Goal: Task Accomplishment & Management: Use online tool/utility

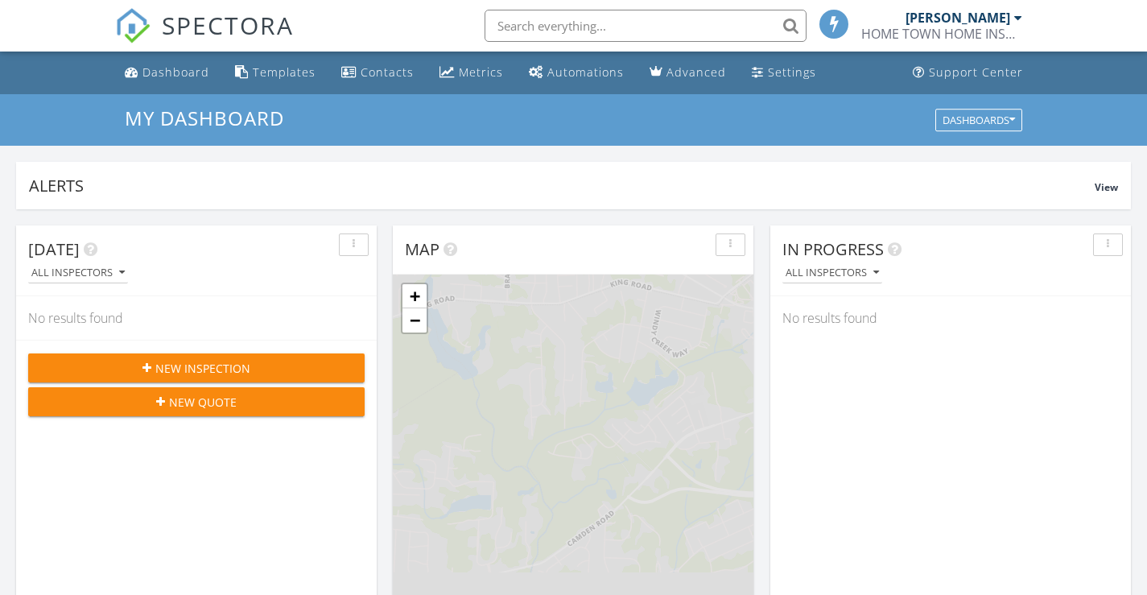
scroll to position [8, 8]
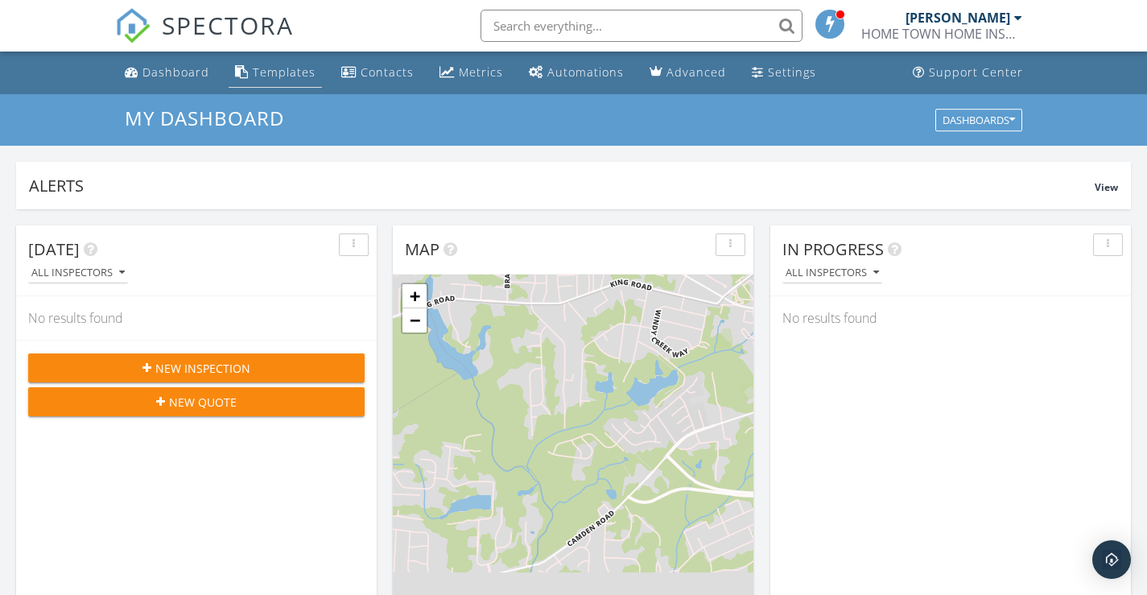
click at [266, 72] on div "Templates" at bounding box center [284, 71] width 63 height 15
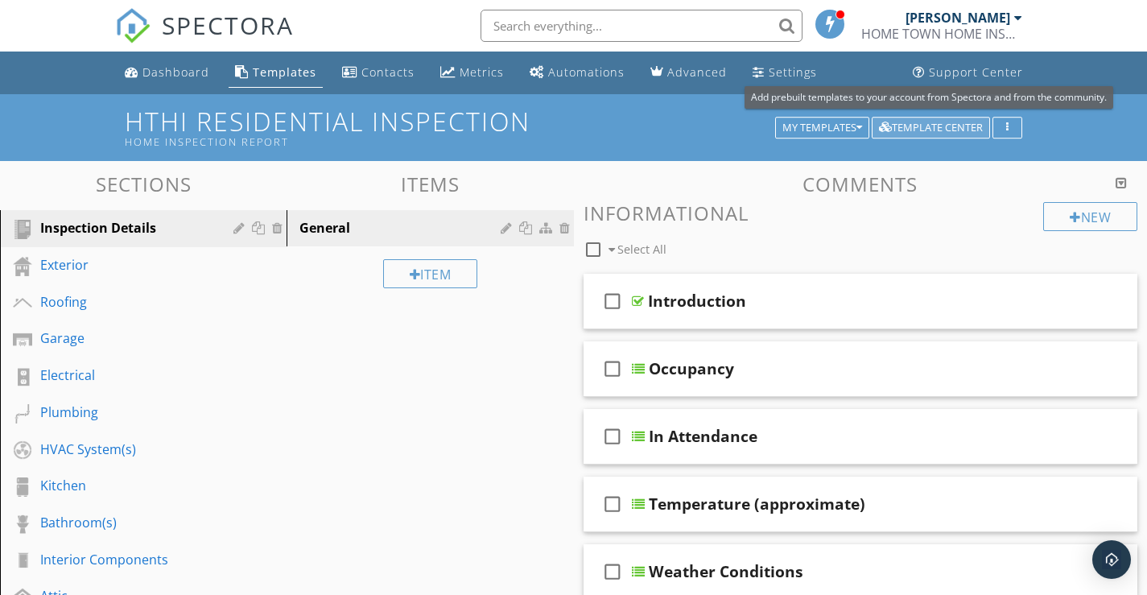
click at [932, 123] on div "Template Center" at bounding box center [931, 127] width 104 height 11
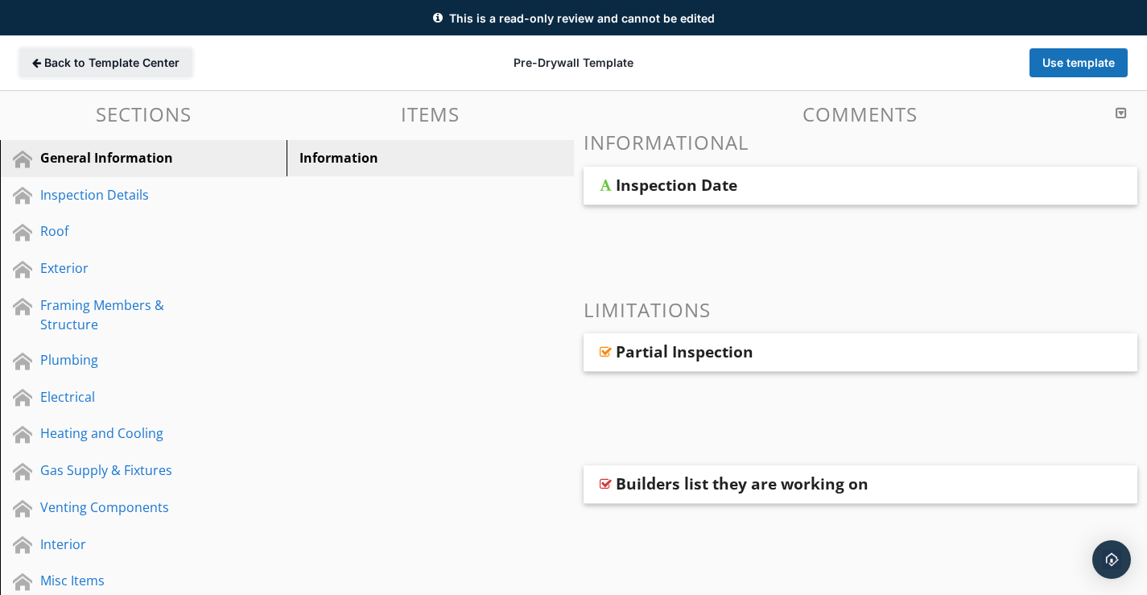
click at [66, 56] on span "Back to Template Center" at bounding box center [111, 63] width 135 height 16
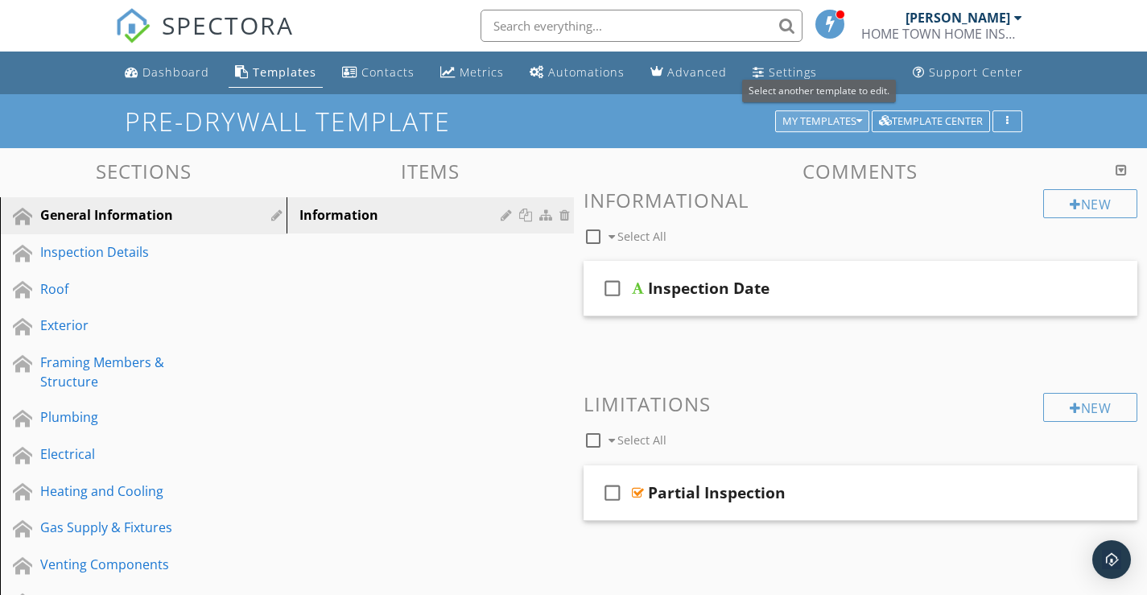
click at [809, 123] on div "My Templates" at bounding box center [822, 121] width 80 height 11
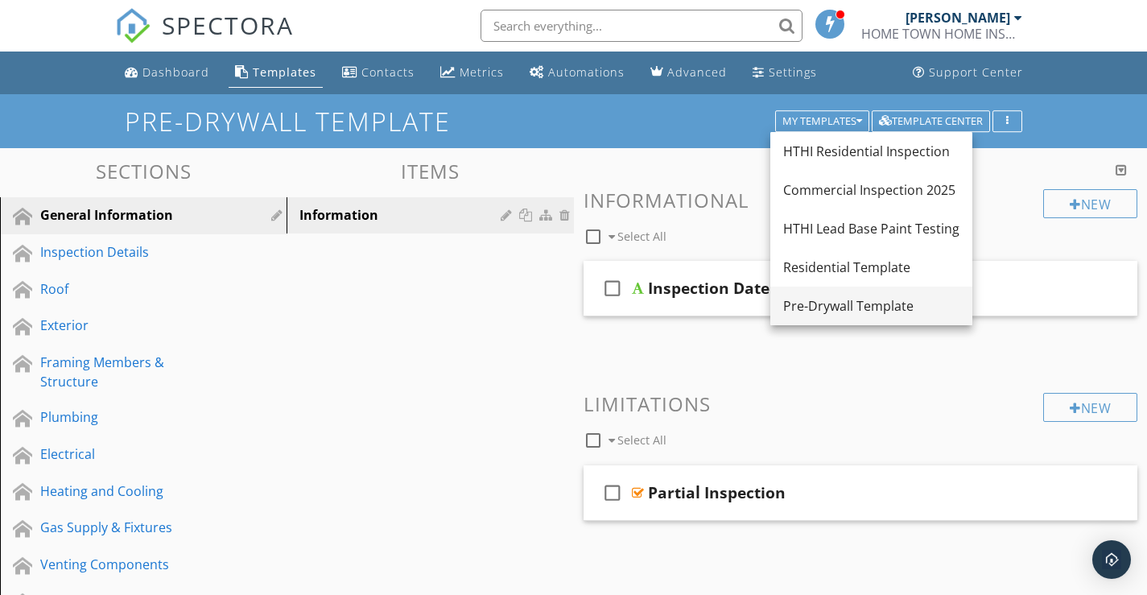
click at [825, 308] on div "Pre-Drywall Template" at bounding box center [871, 305] width 176 height 19
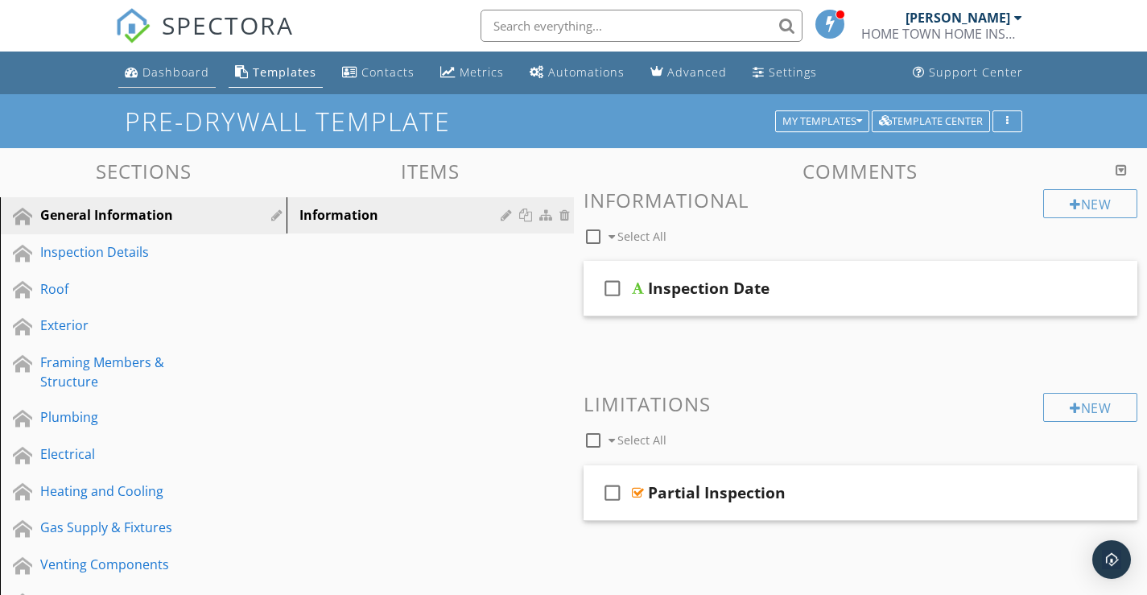
click at [162, 74] on div "Dashboard" at bounding box center [175, 71] width 67 height 15
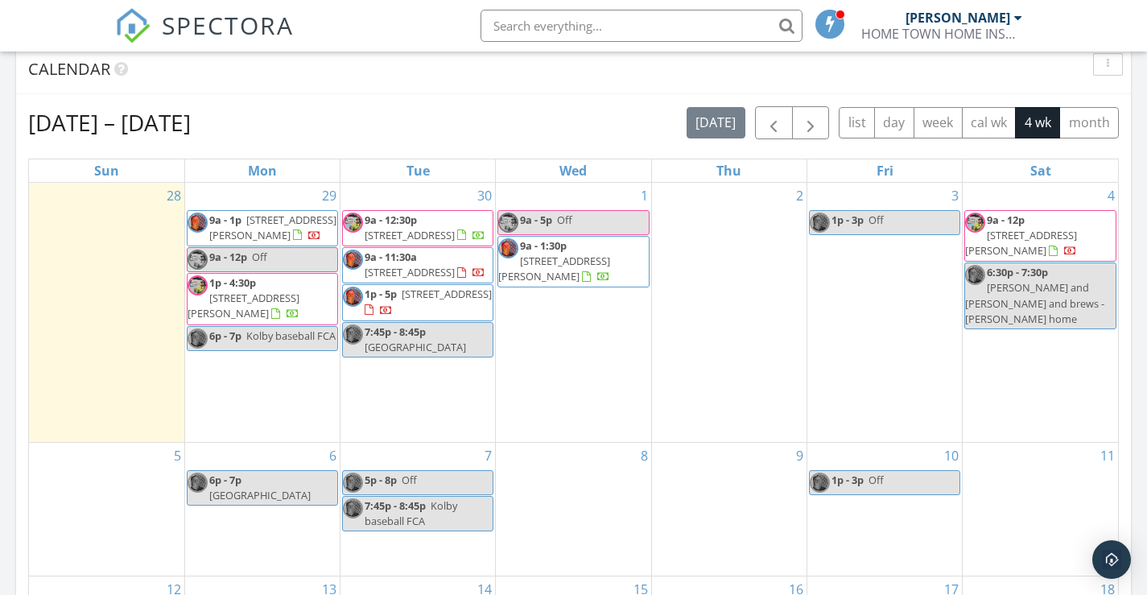
scroll to position [665, 0]
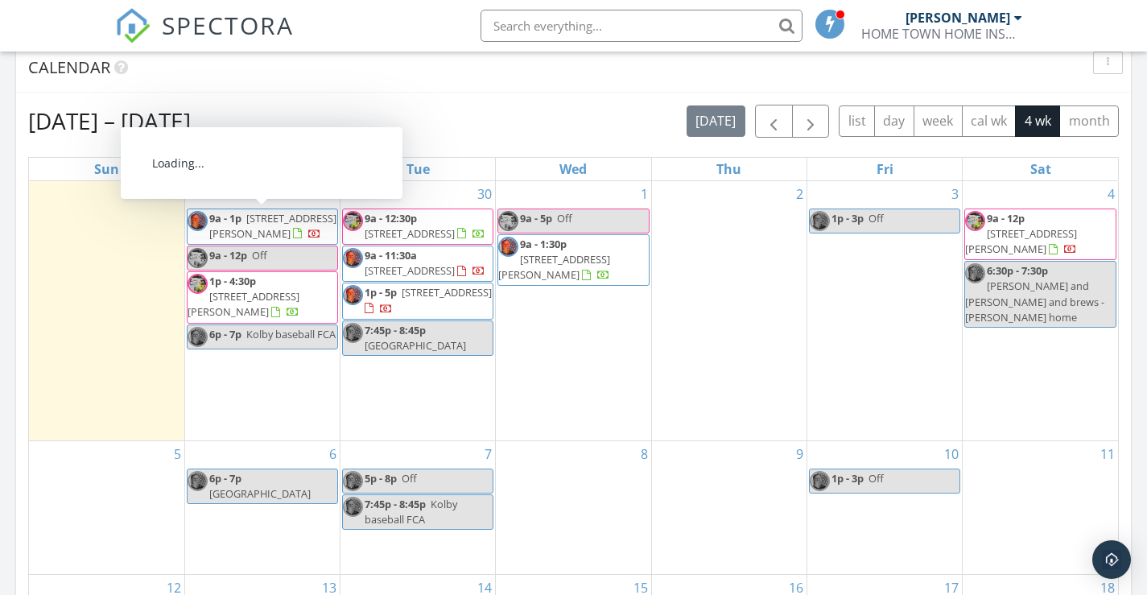
click at [247, 221] on span "24 Flannel Ct , Benson 27504" at bounding box center [272, 226] width 127 height 30
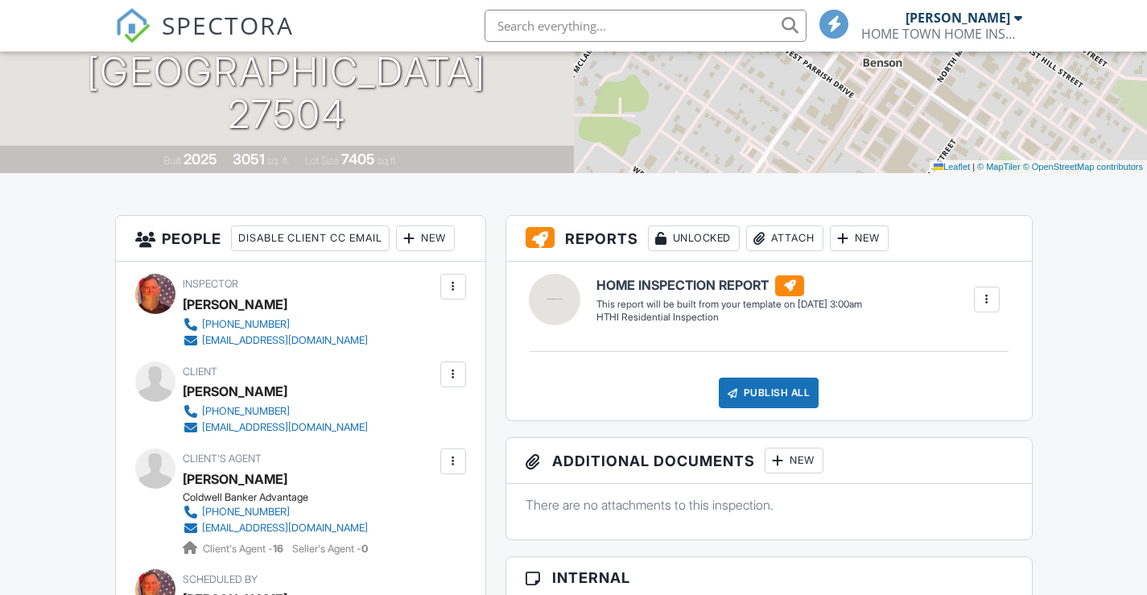
scroll to position [333, 0]
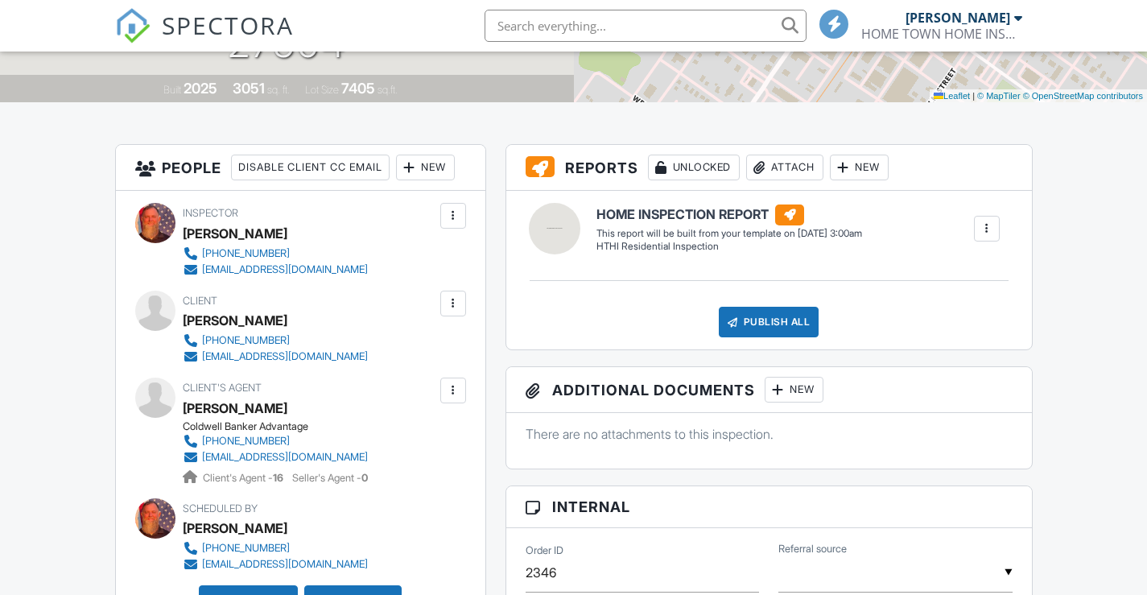
drag, startPoint x: 1155, startPoint y: 126, endPoint x: 1158, endPoint y: 197, distance: 70.9
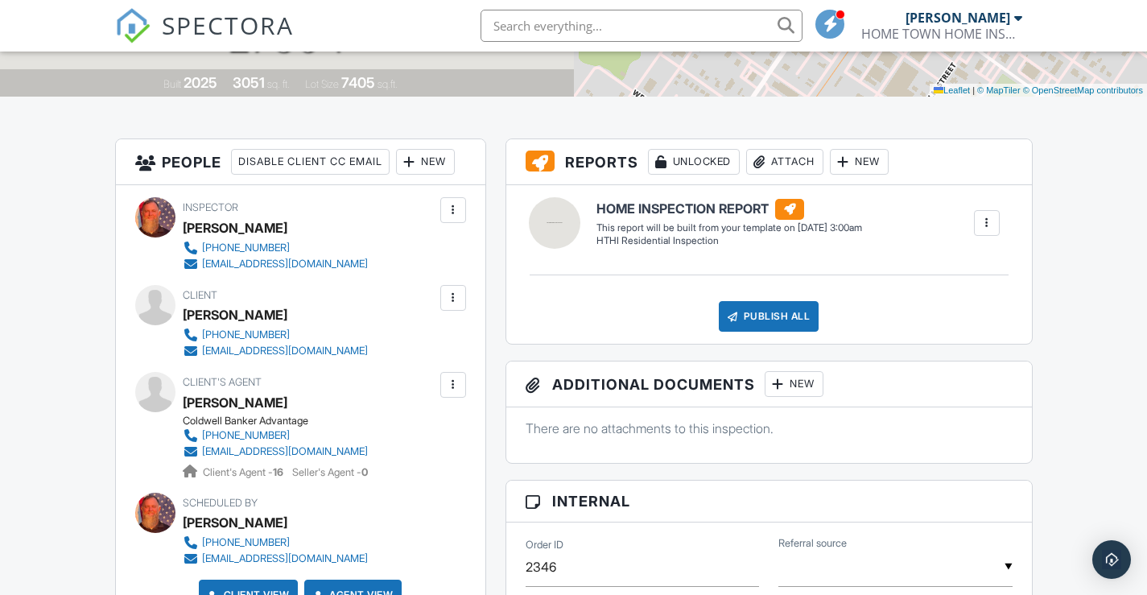
click at [987, 225] on div at bounding box center [987, 223] width 16 height 16
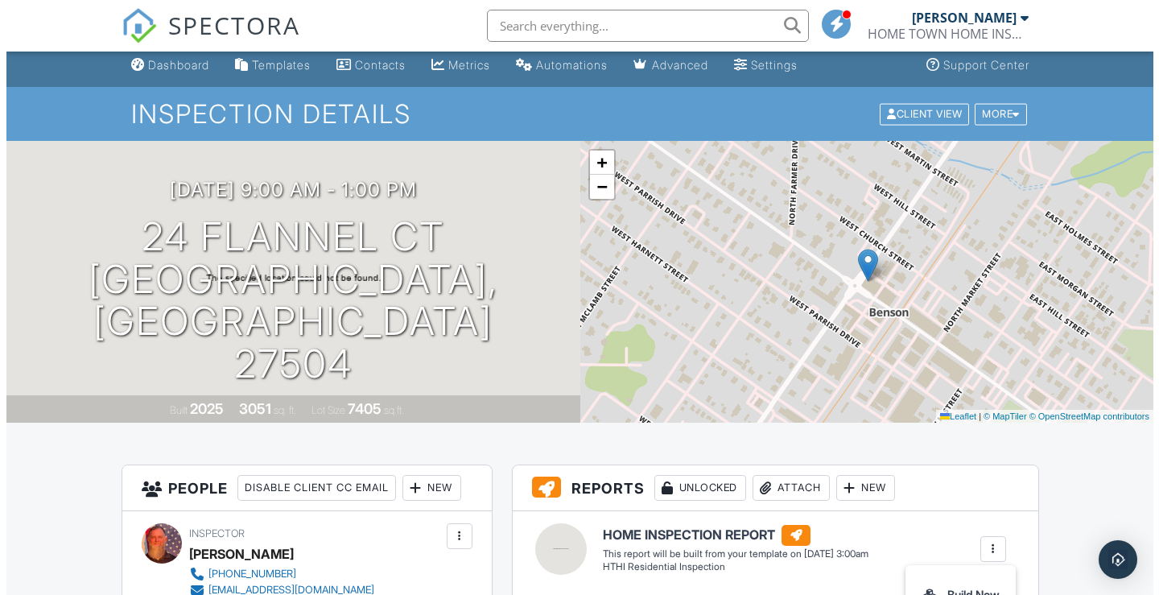
scroll to position [0, 0]
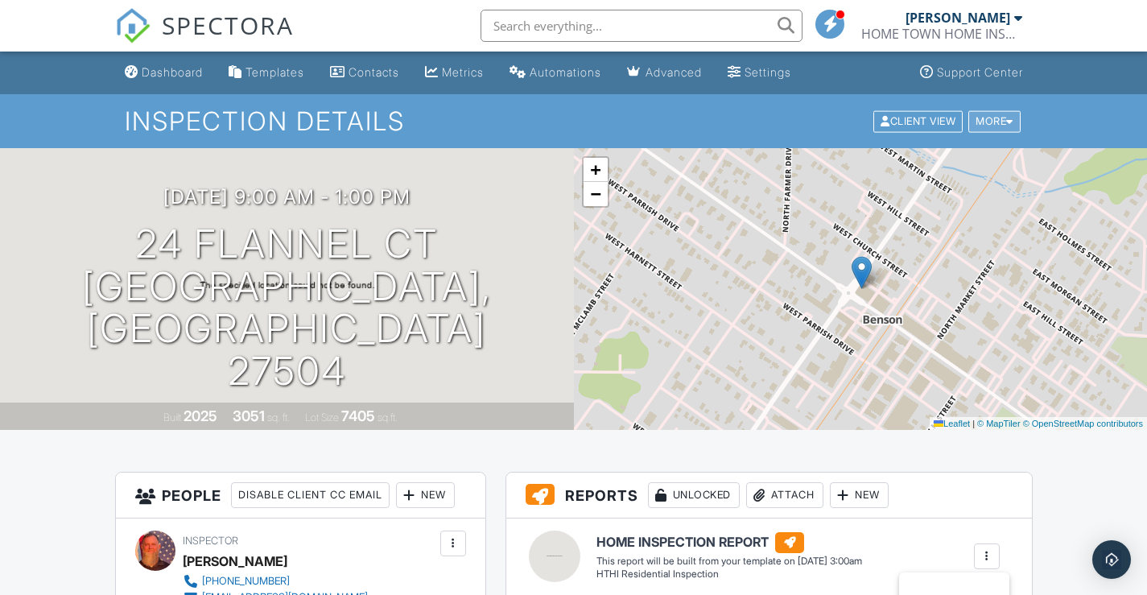
click at [1002, 126] on div "More" at bounding box center [994, 121] width 52 height 22
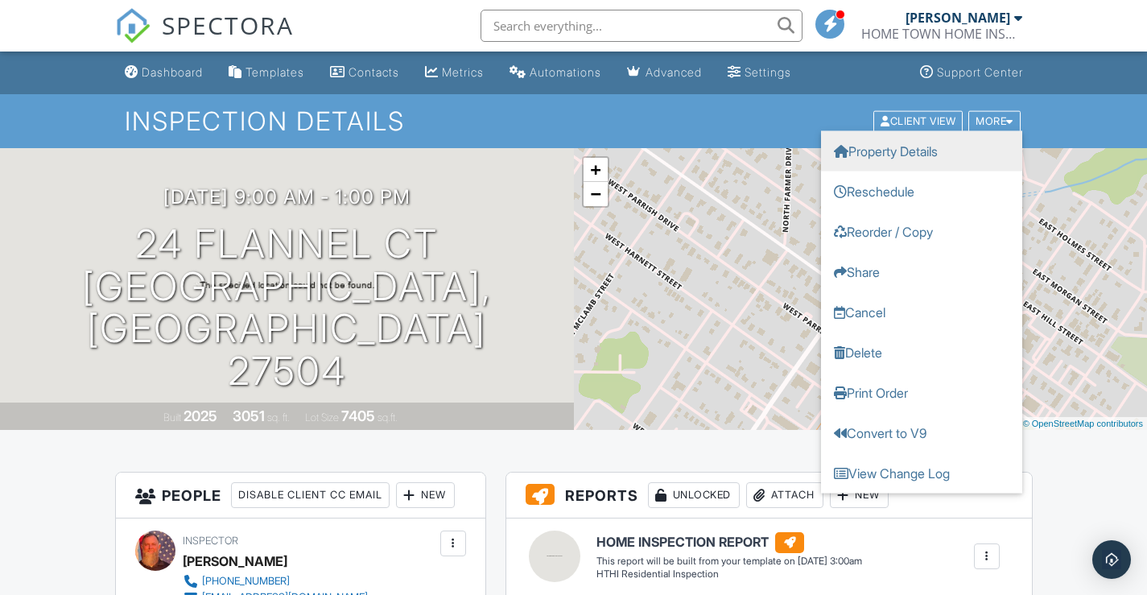
click at [926, 151] on link "Property Details" at bounding box center [921, 150] width 201 height 40
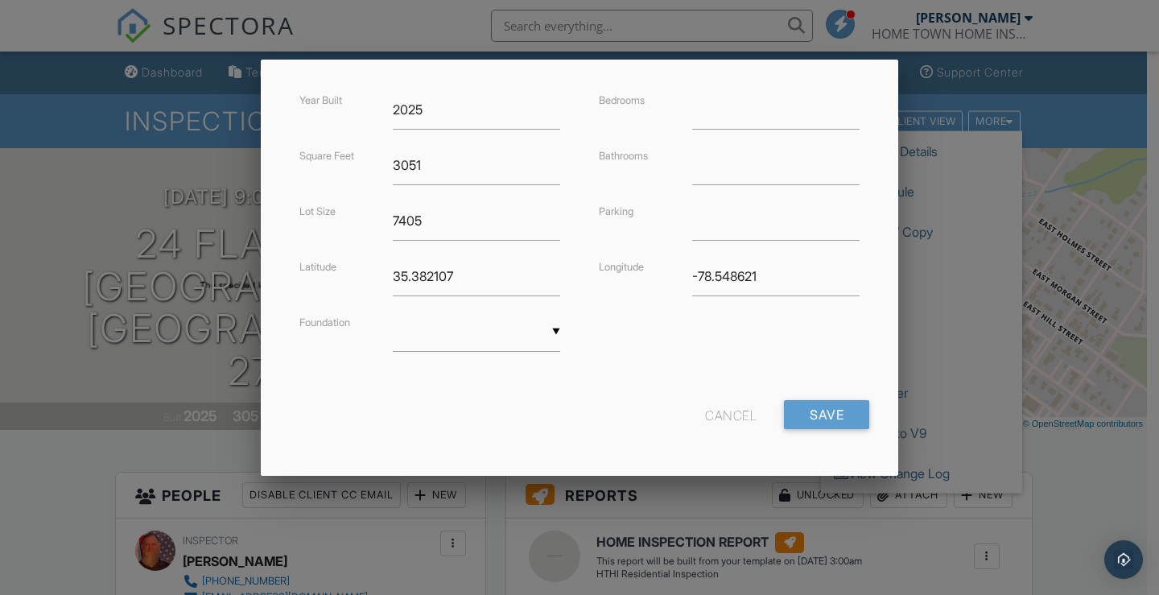
scroll to position [388, 0]
click at [1090, 453] on div at bounding box center [579, 292] width 1159 height 744
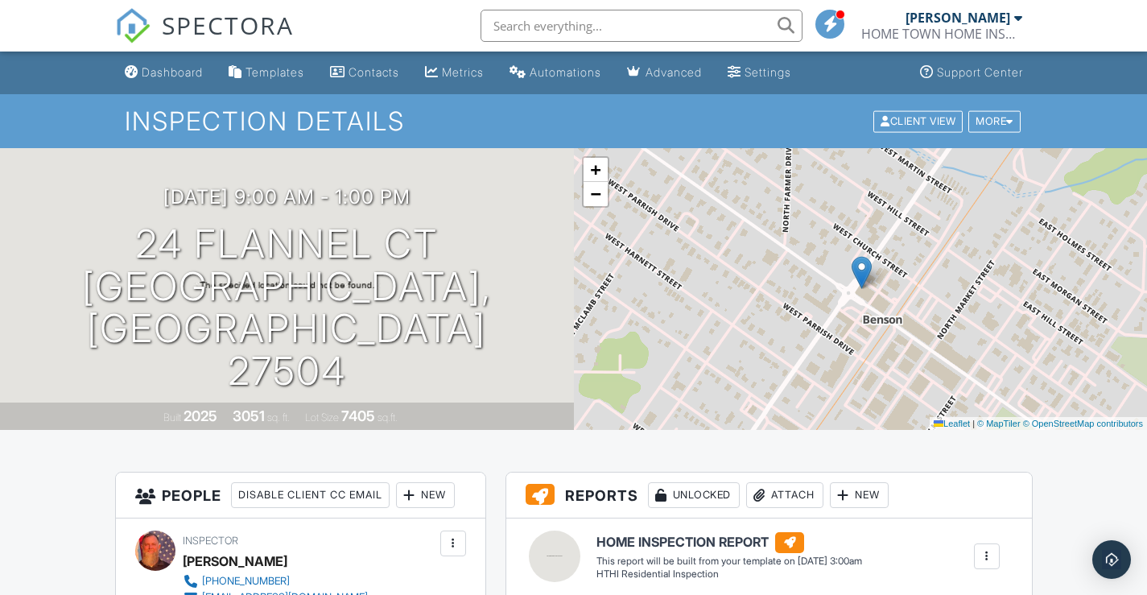
click at [888, 497] on div "New" at bounding box center [859, 495] width 59 height 26
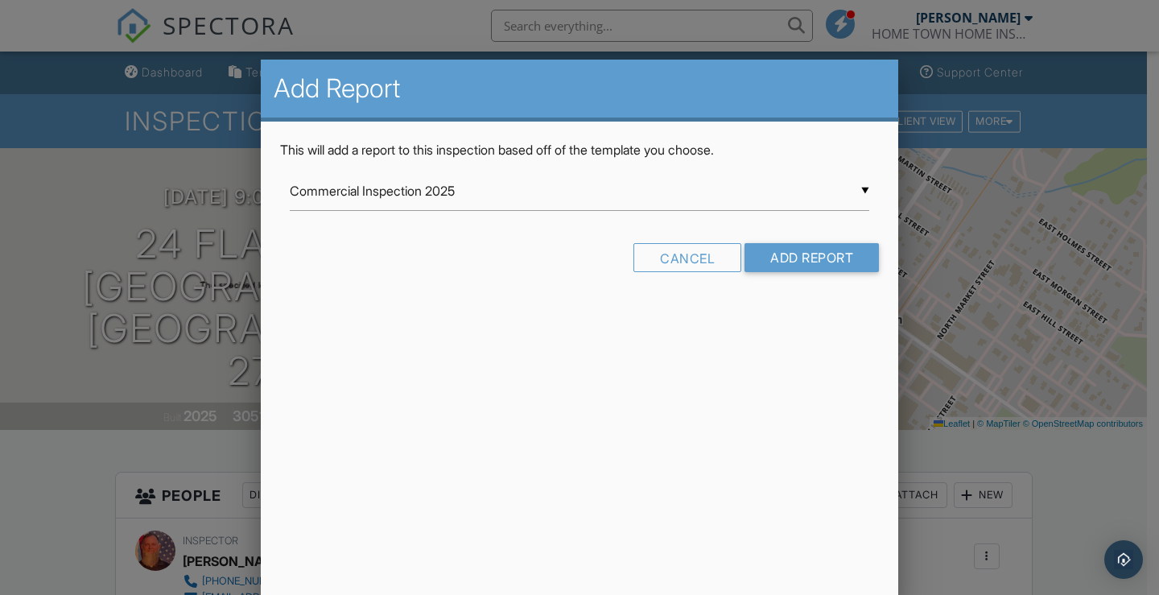
click at [858, 182] on div "▼ Commercial Inspection 2025 Commercial Inspection 2025 HTHI Lead Base Paint Te…" at bounding box center [579, 190] width 579 height 39
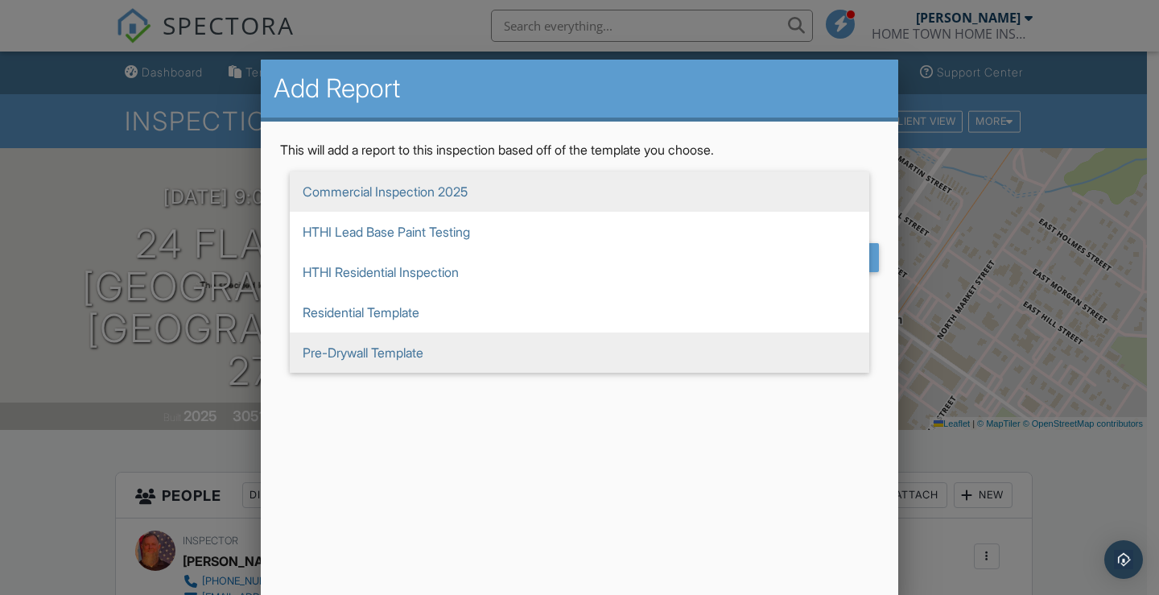
click at [519, 344] on span "Pre-Drywall Template" at bounding box center [579, 352] width 579 height 40
type input "Pre-Drywall Template"
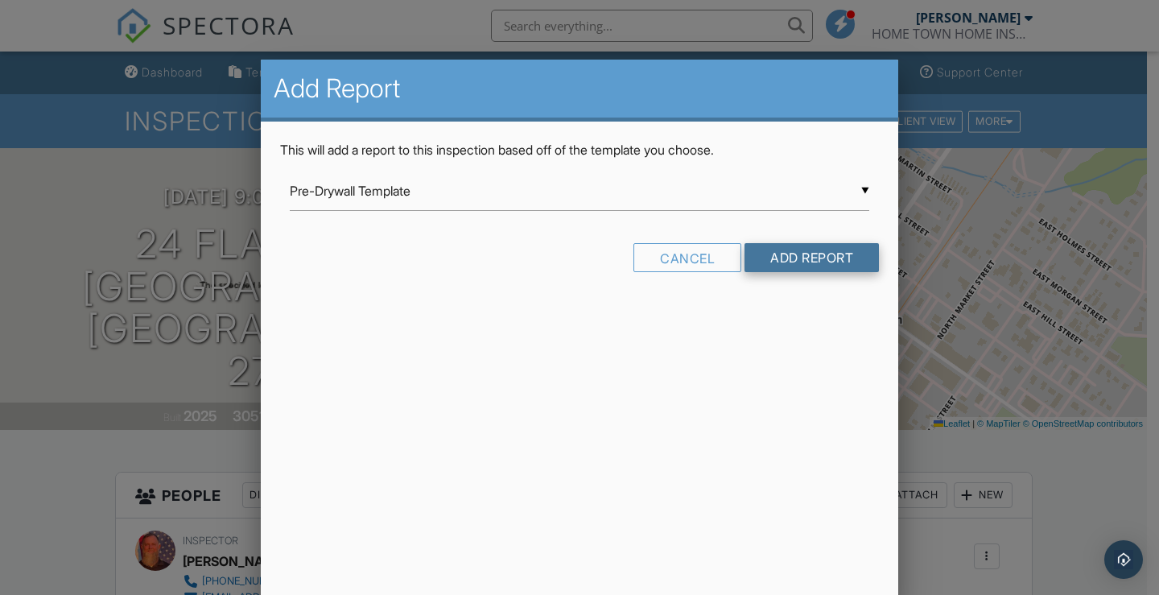
click at [809, 254] on input "Add Report" at bounding box center [811, 257] width 134 height 29
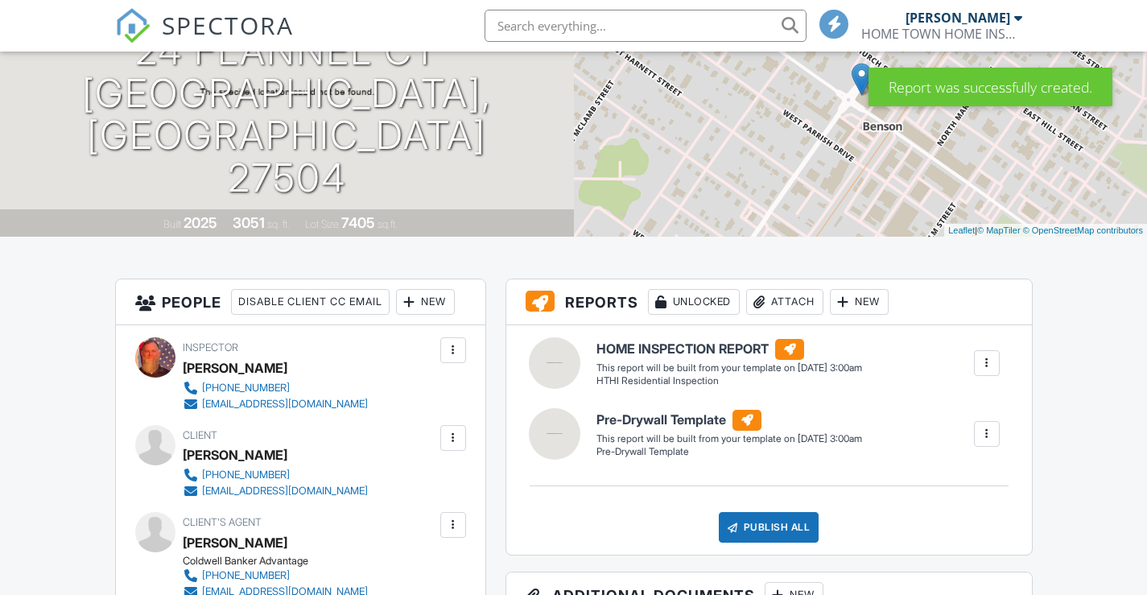
click at [980, 367] on div at bounding box center [987, 363] width 16 height 16
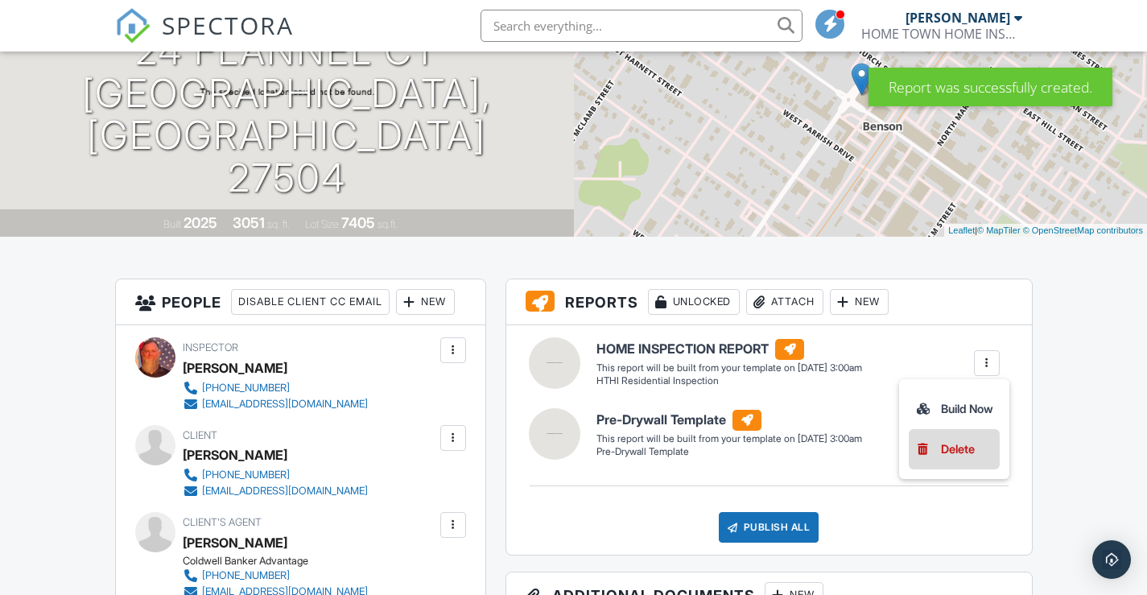
click at [954, 447] on div "Delete" at bounding box center [958, 449] width 34 height 18
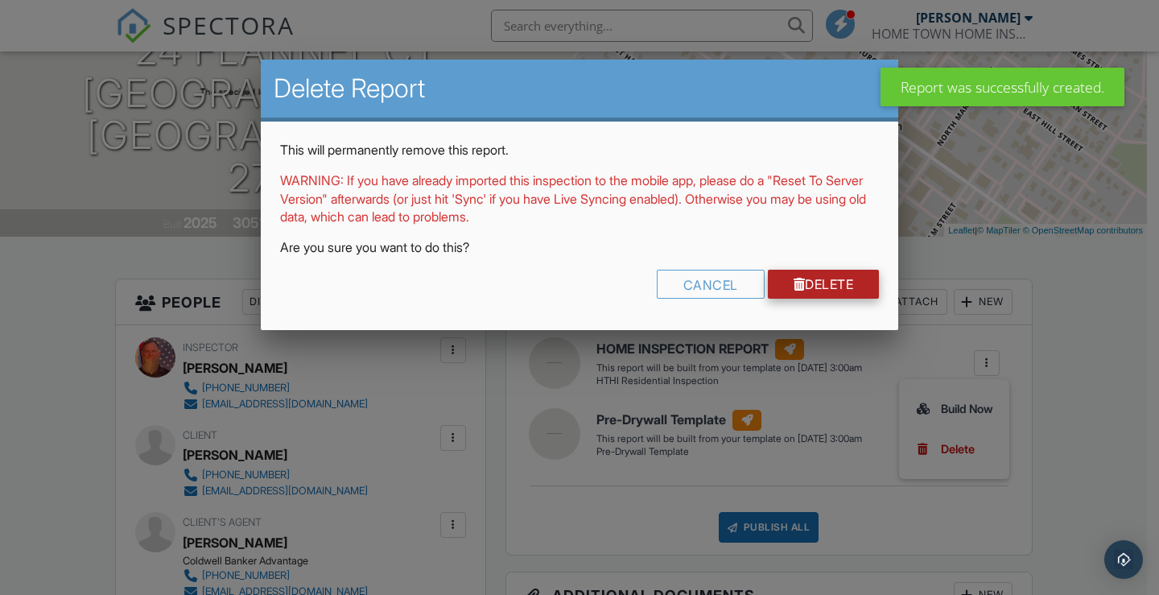
click at [820, 283] on link "Delete" at bounding box center [824, 284] width 112 height 29
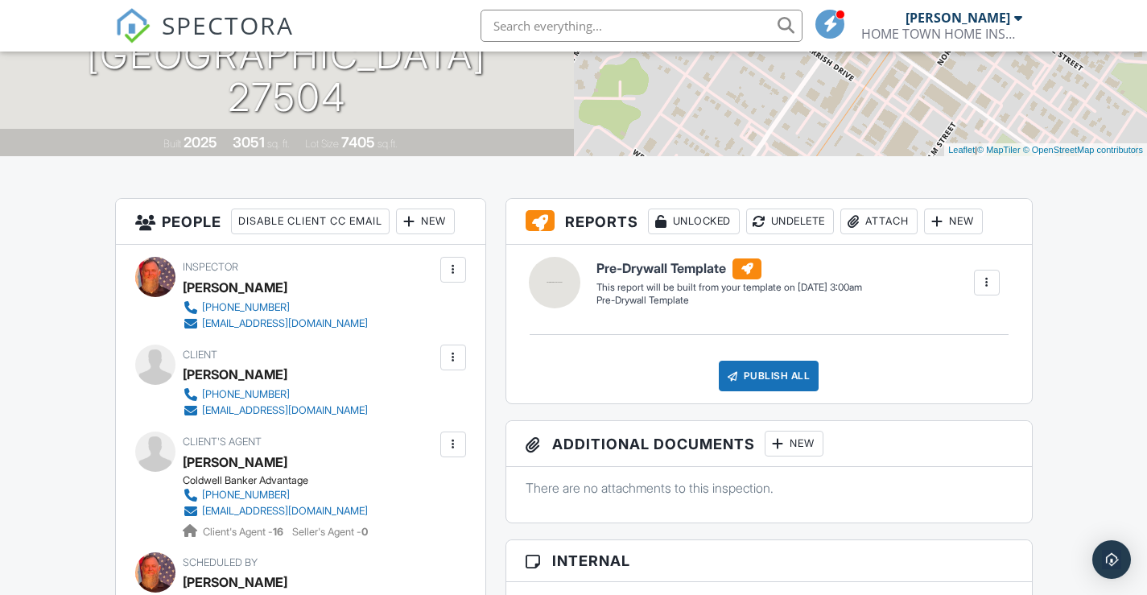
scroll to position [282, 0]
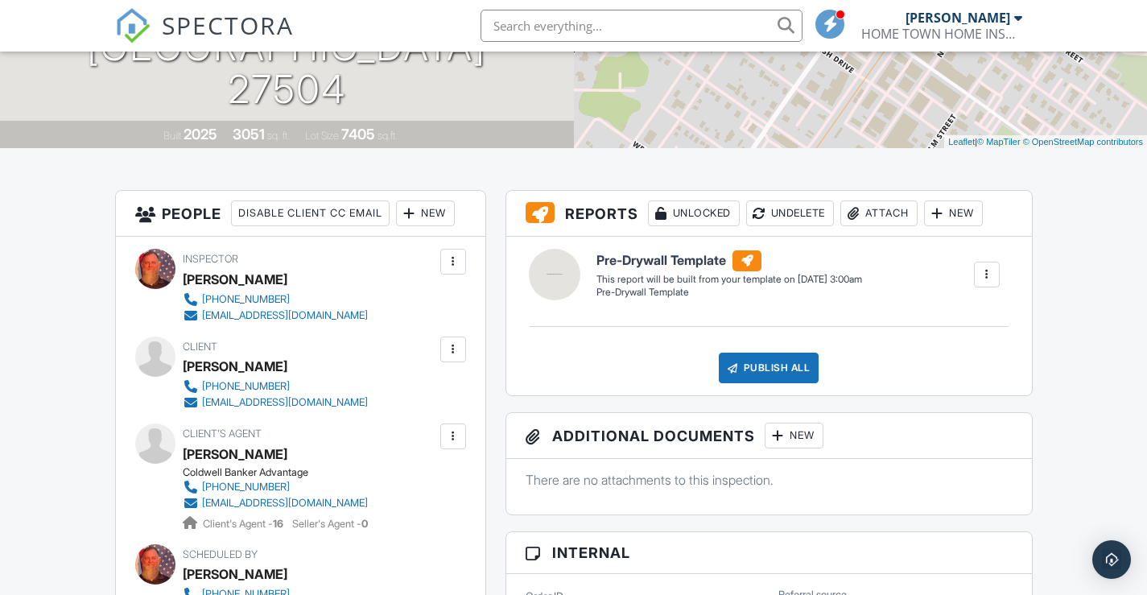
click at [979, 212] on div "New" at bounding box center [953, 213] width 59 height 26
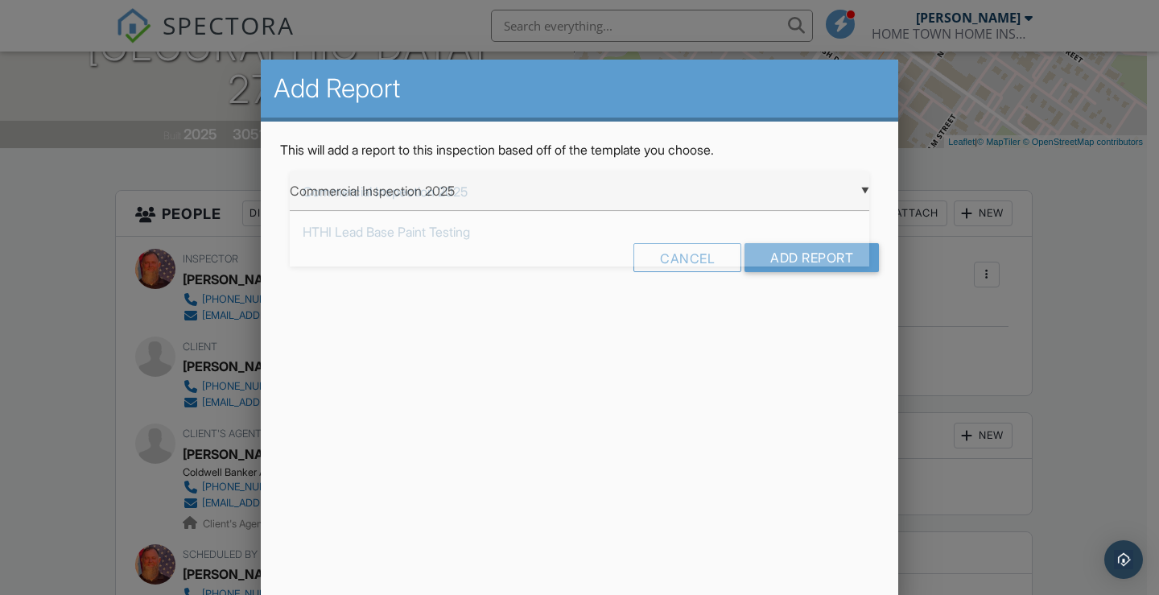
click at [861, 192] on div "▼ Commercial Inspection 2025 Commercial Inspection 2025 HTHI Lead Base Paint Te…" at bounding box center [579, 190] width 579 height 39
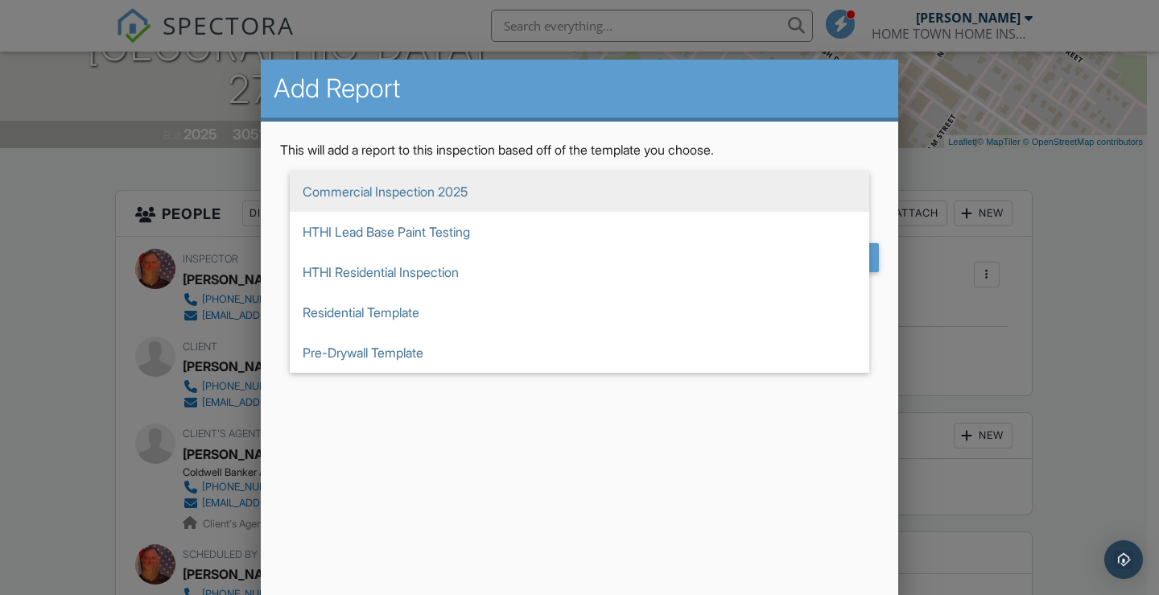
click at [1080, 330] on div at bounding box center [579, 292] width 1159 height 744
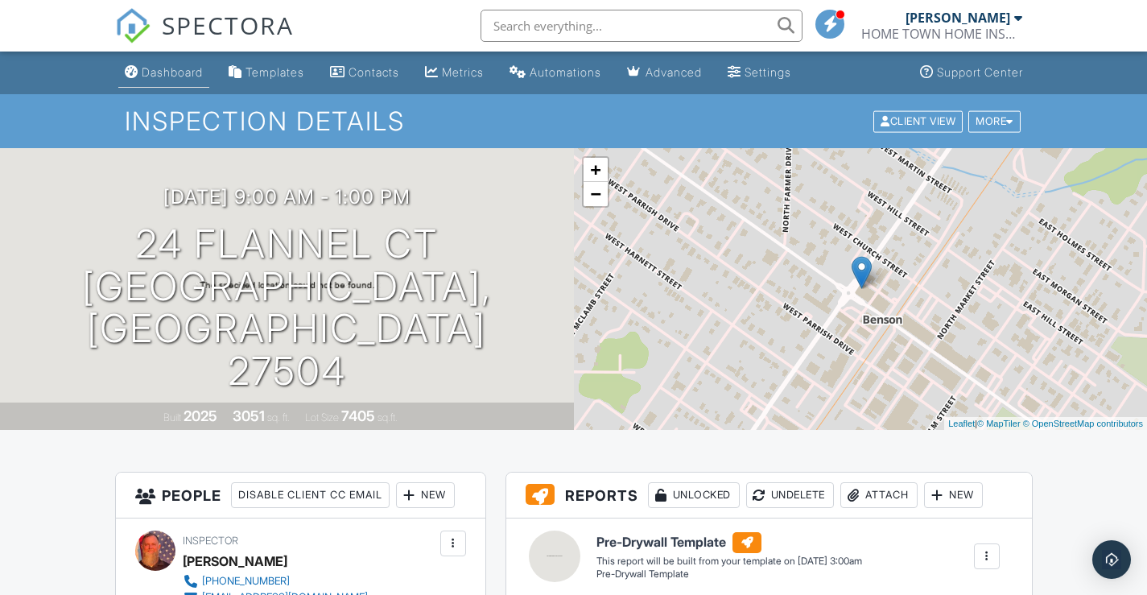
click at [188, 72] on div "Dashboard" at bounding box center [172, 72] width 61 height 14
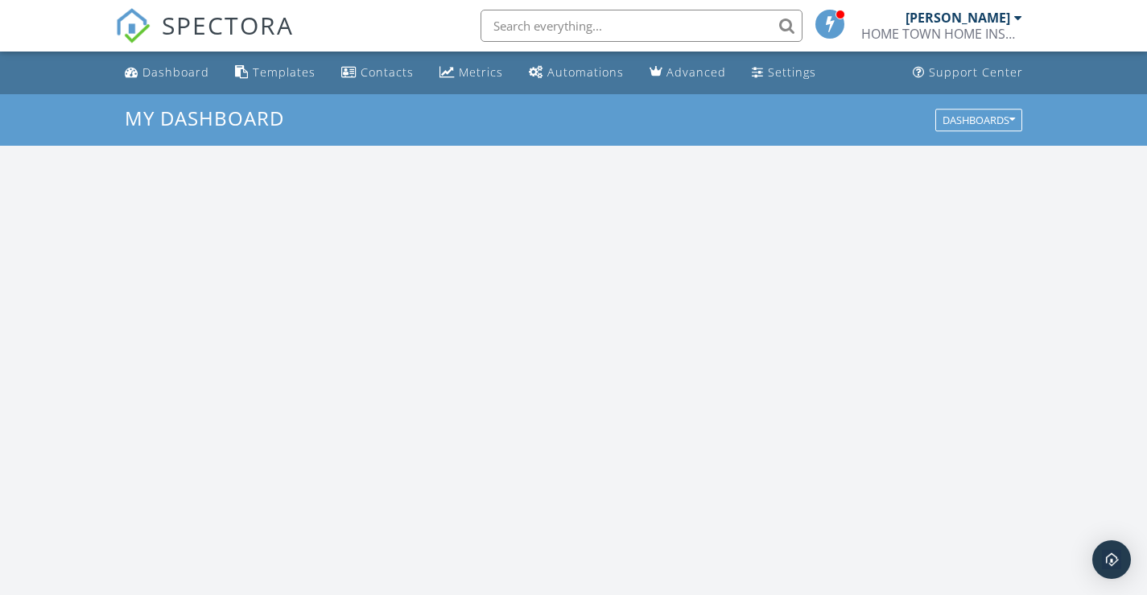
scroll to position [1490, 1172]
